Goal: Obtain resource: Download file/media

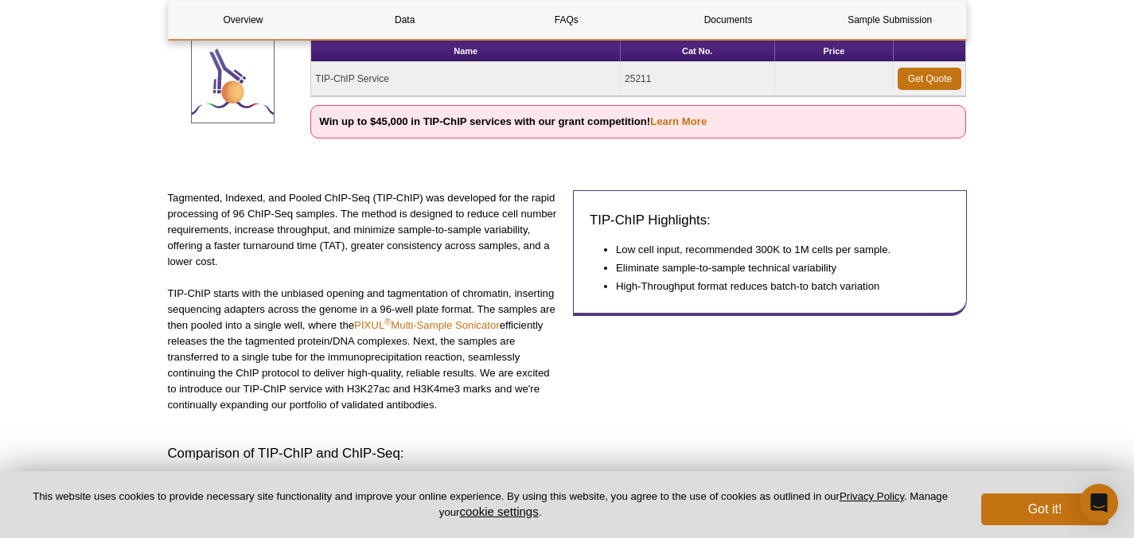
scroll to position [294, 0]
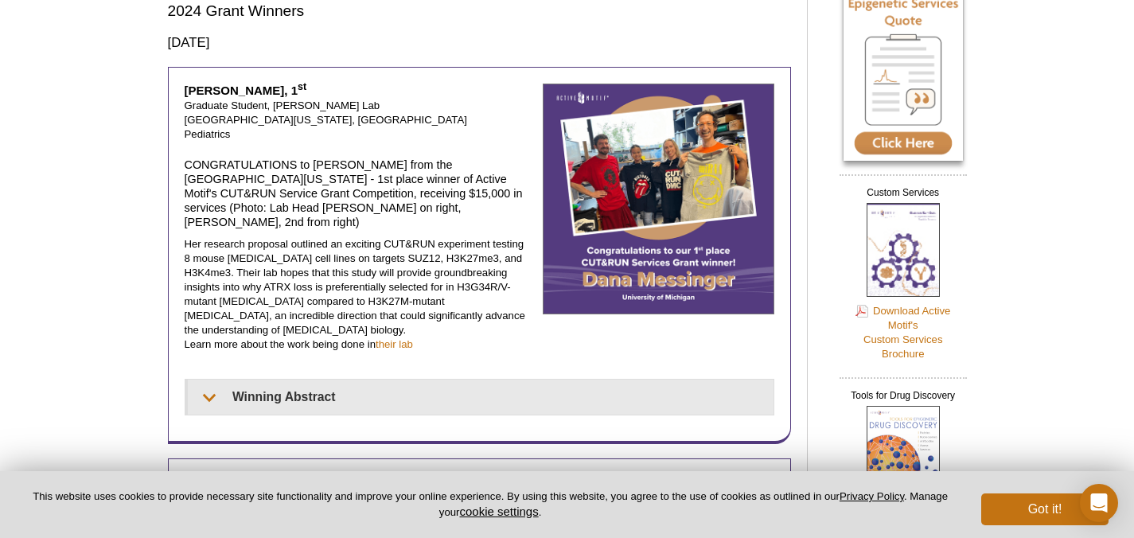
scroll to position [139, 0]
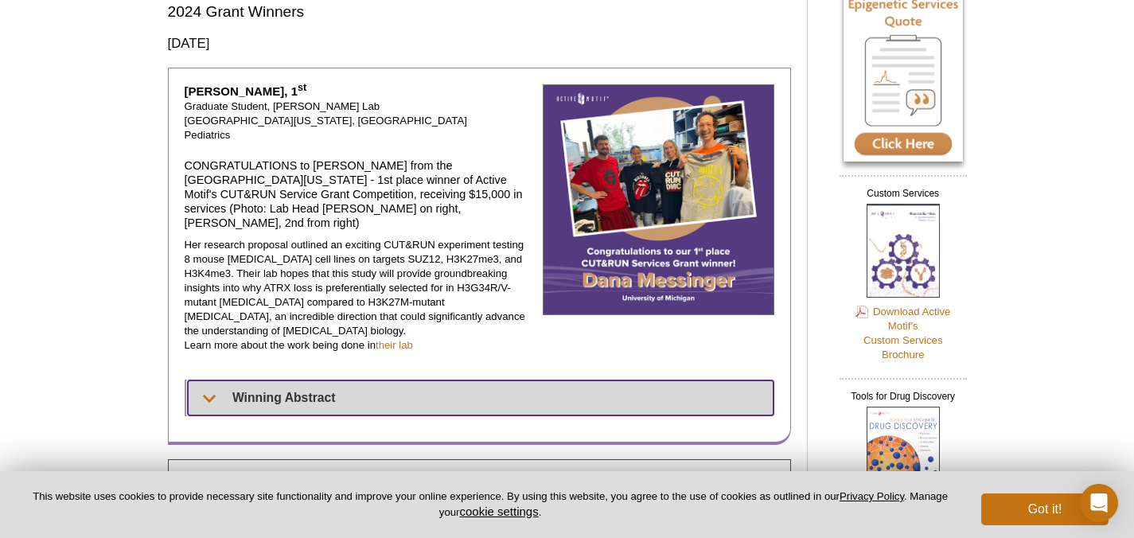
click at [351, 380] on summary "Winning Abstract" at bounding box center [481, 397] width 586 height 35
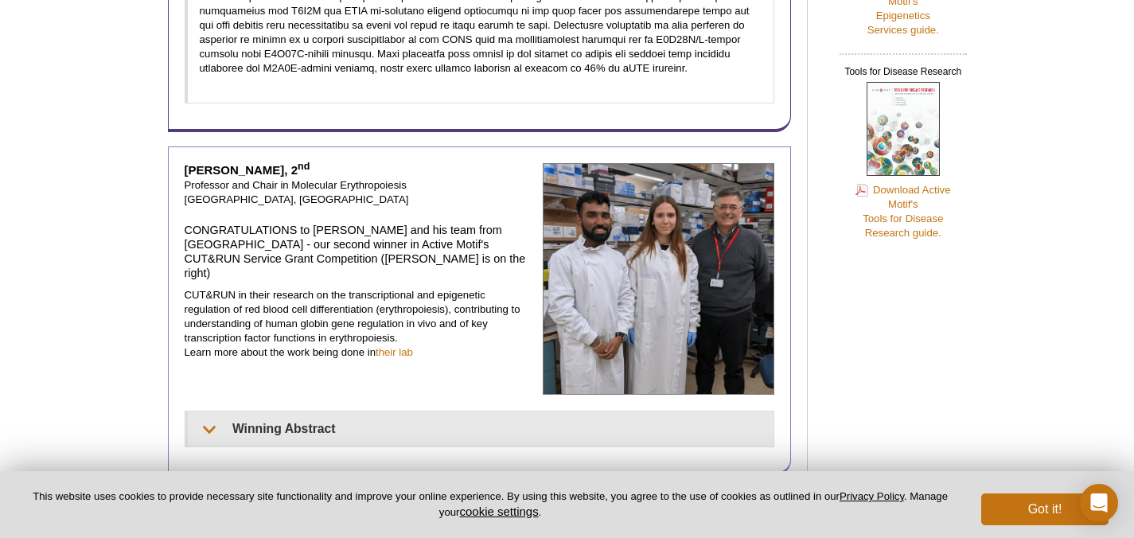
scroll to position [888, 0]
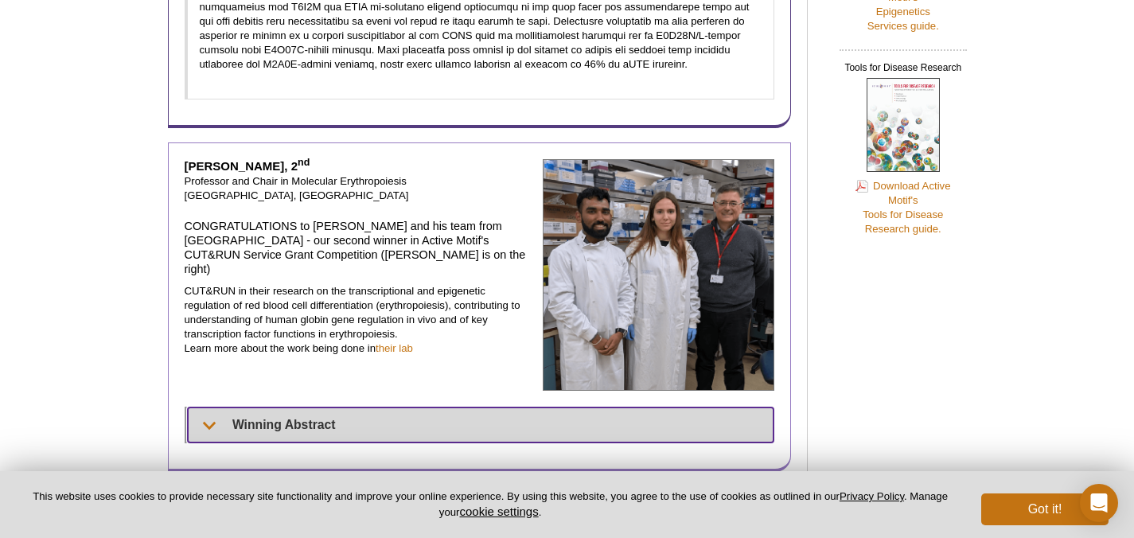
click at [330, 407] on summary "Winning Abstract" at bounding box center [481, 424] width 587 height 35
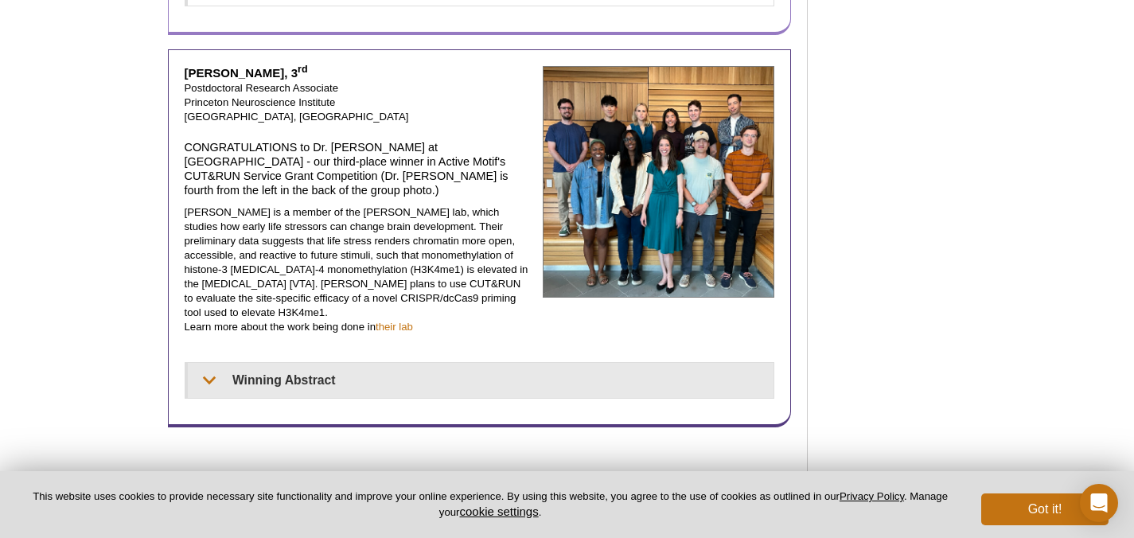
scroll to position [1556, 0]
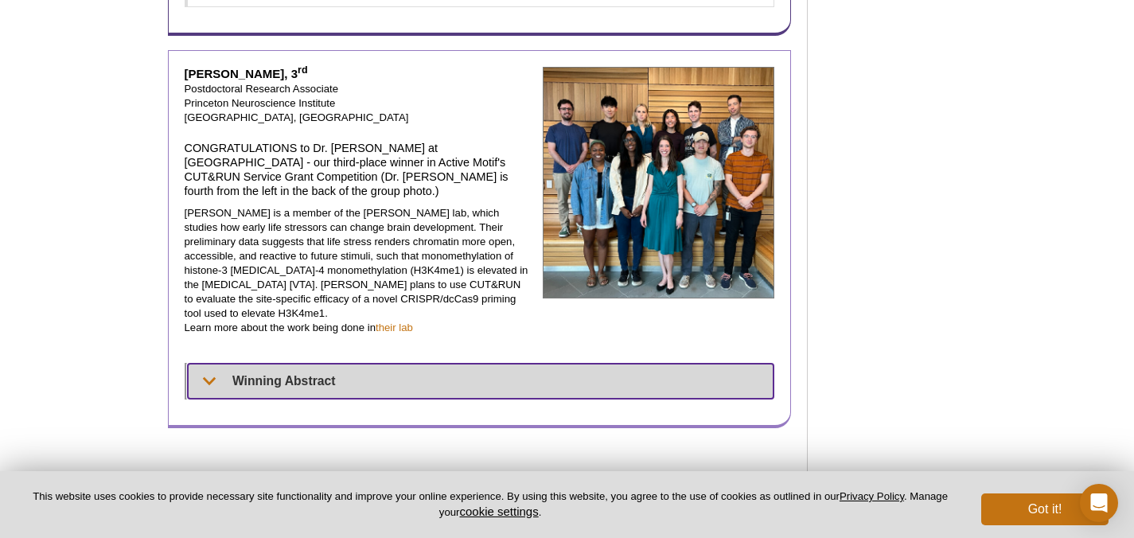
click at [297, 364] on summary "Winning Abstract" at bounding box center [481, 381] width 587 height 35
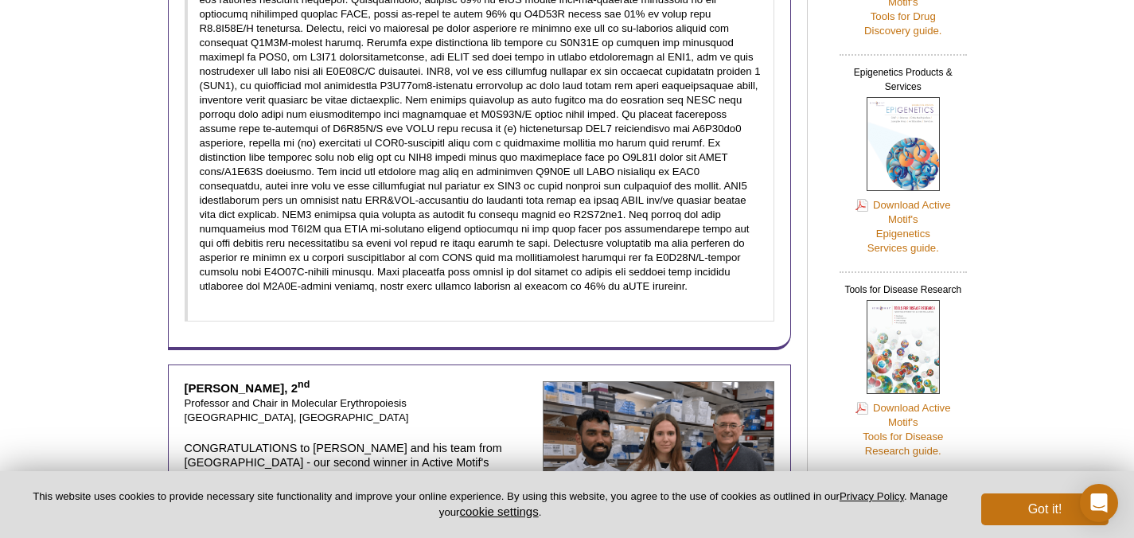
scroll to position [457, 0]
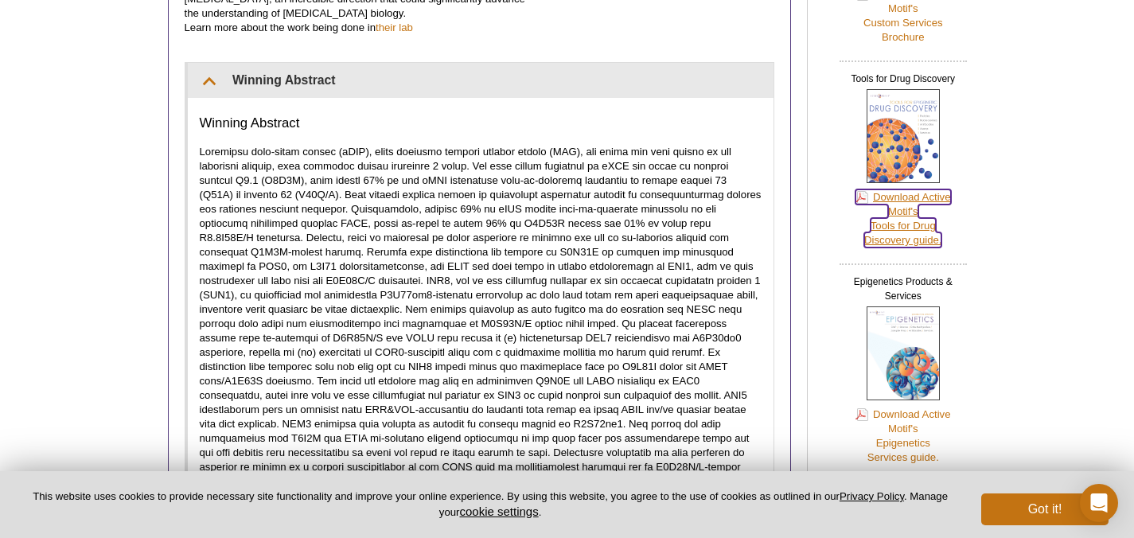
click at [904, 224] on link "Download Active Motif's Tools for Drug Discovery guide." at bounding box center [903, 218] width 95 height 58
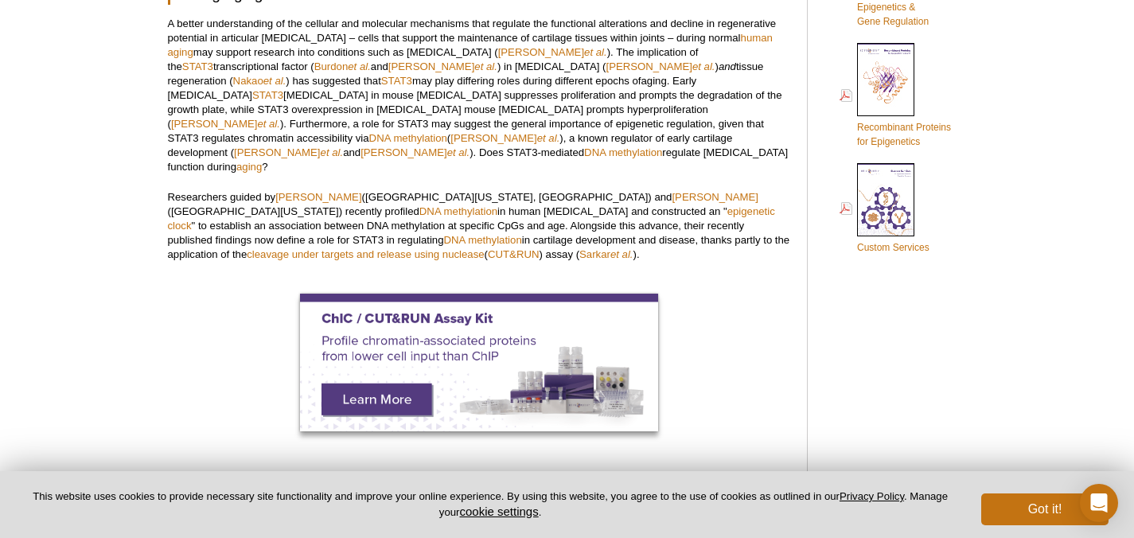
scroll to position [971, 0]
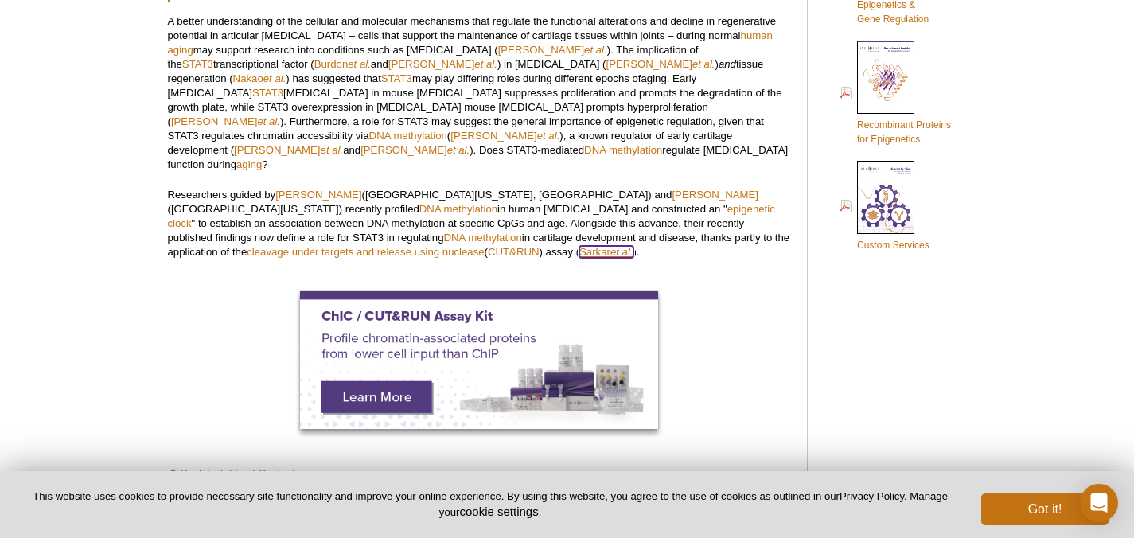
click at [579, 246] on link "Sarkar et al." at bounding box center [605, 252] width 53 height 12
